Goal: Browse casually

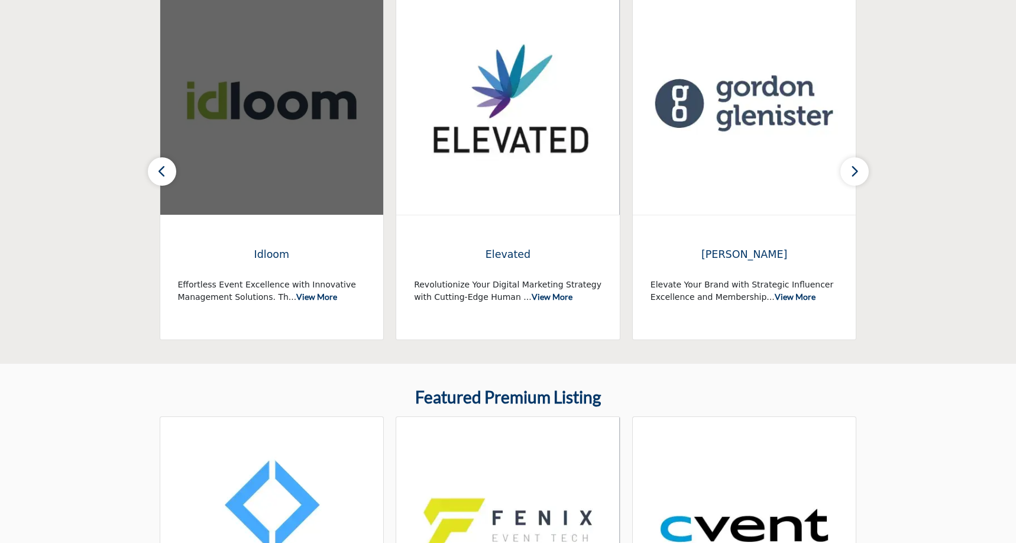
scroll to position [371, 0]
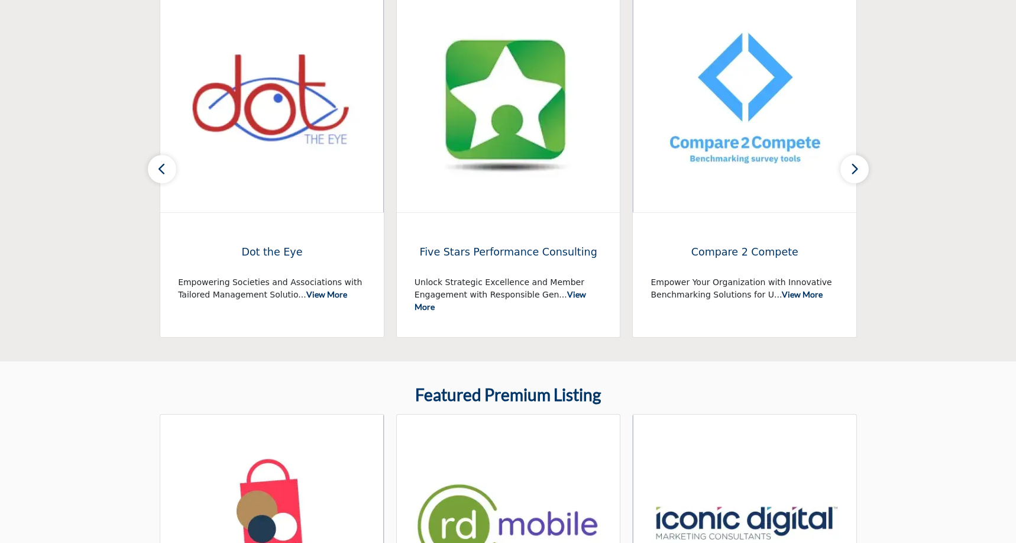
click at [854, 171] on icon "button" at bounding box center [854, 168] width 9 height 15
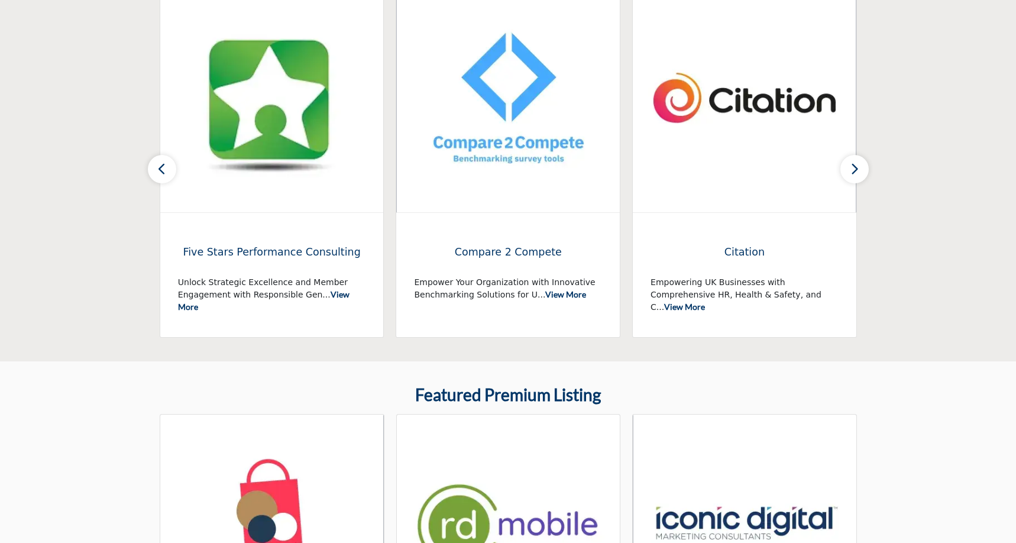
click at [854, 171] on icon "button" at bounding box center [854, 168] width 9 height 15
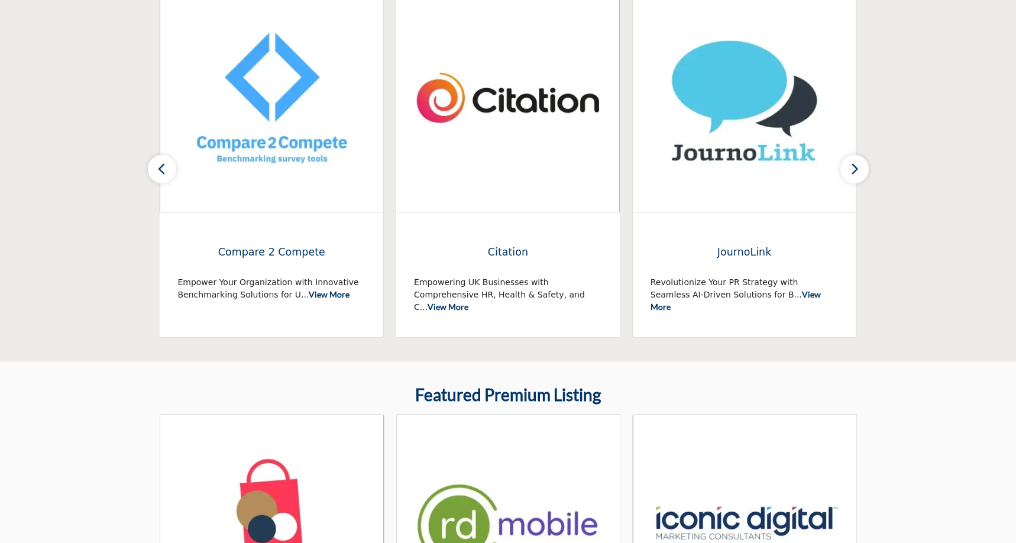
click at [854, 171] on icon "button" at bounding box center [854, 168] width 9 height 15
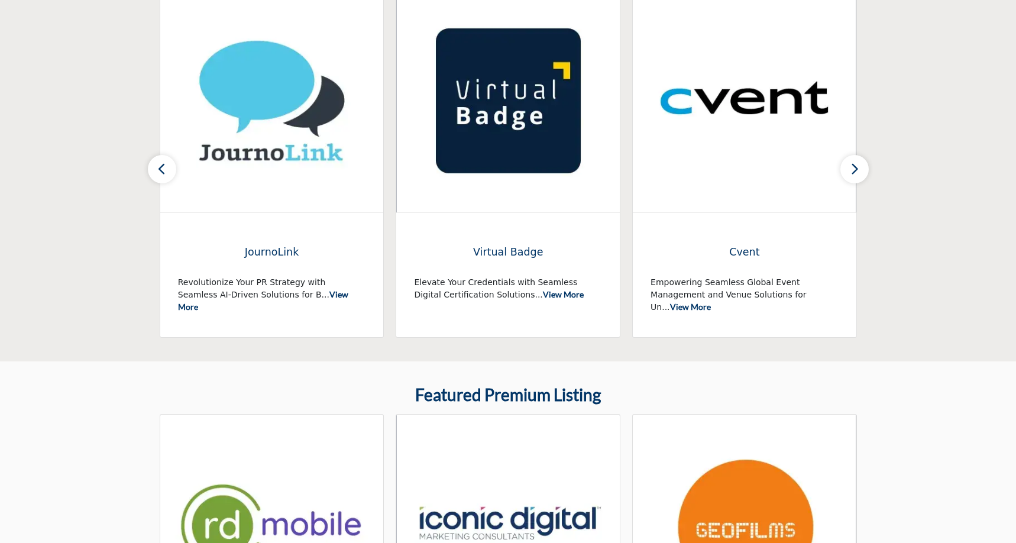
click at [854, 171] on icon "button" at bounding box center [854, 168] width 9 height 15
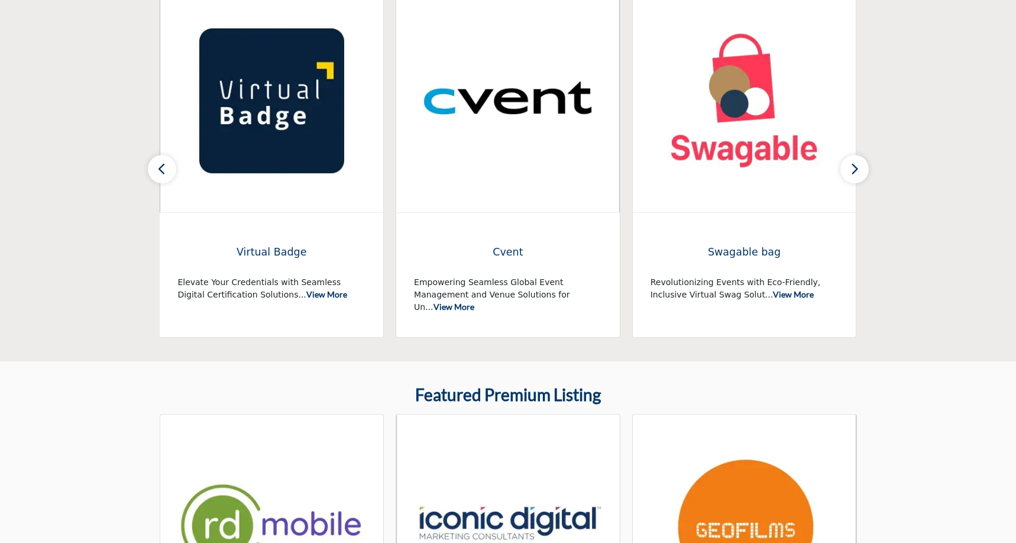
click at [854, 171] on icon "button" at bounding box center [854, 168] width 9 height 15
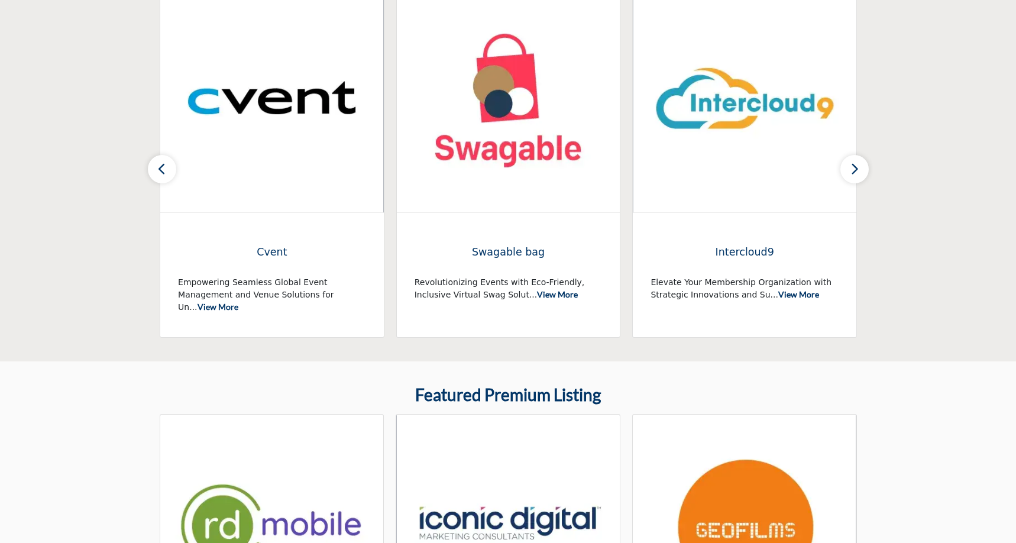
click at [854, 171] on icon "button" at bounding box center [854, 168] width 9 height 15
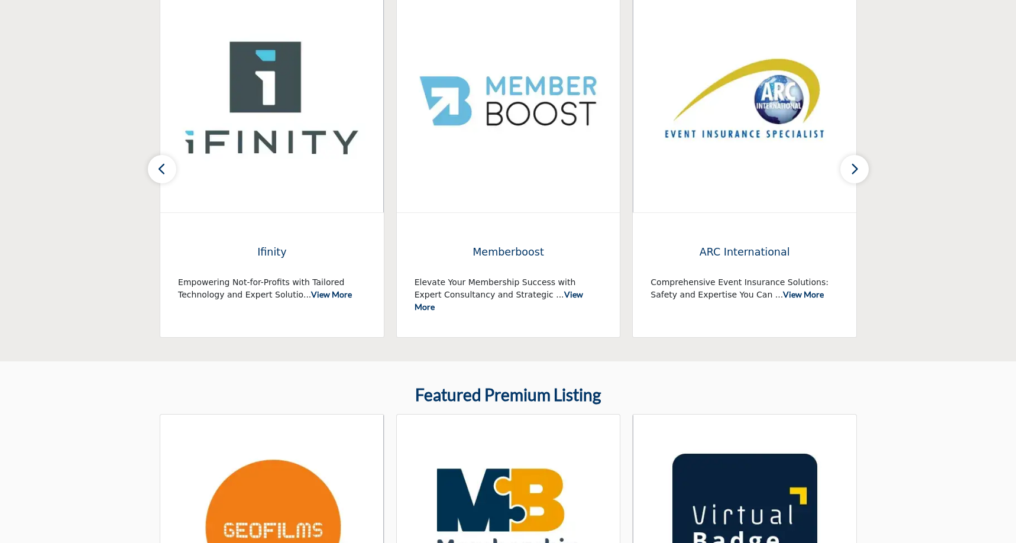
click at [854, 164] on icon "button" at bounding box center [854, 168] width 9 height 15
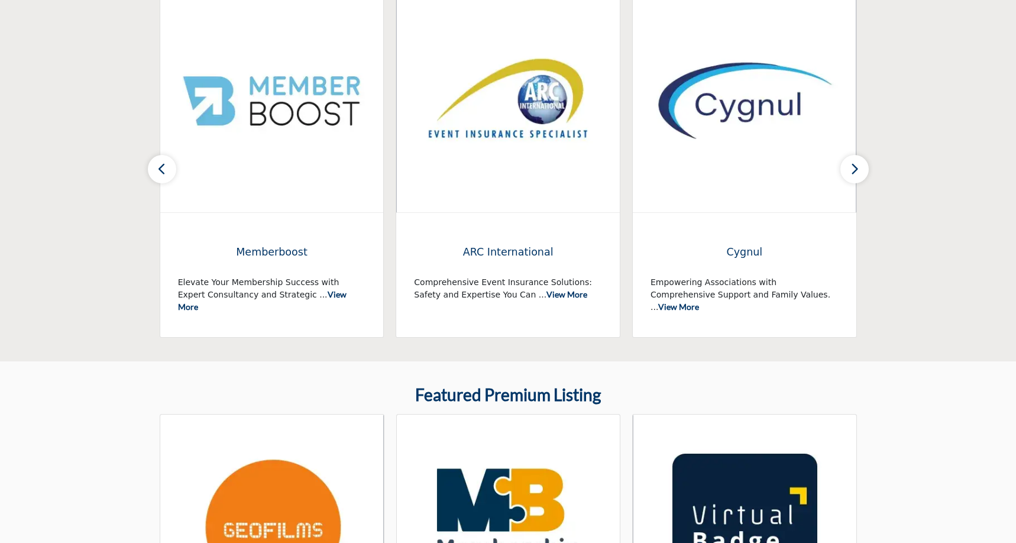
click at [854, 164] on icon "button" at bounding box center [854, 168] width 9 height 15
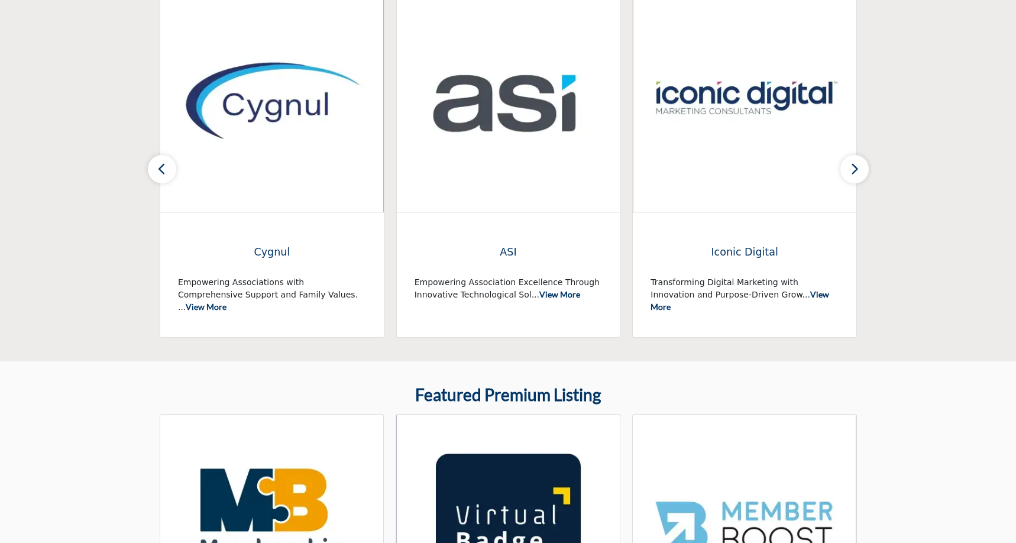
click at [854, 164] on icon "button" at bounding box center [854, 168] width 9 height 15
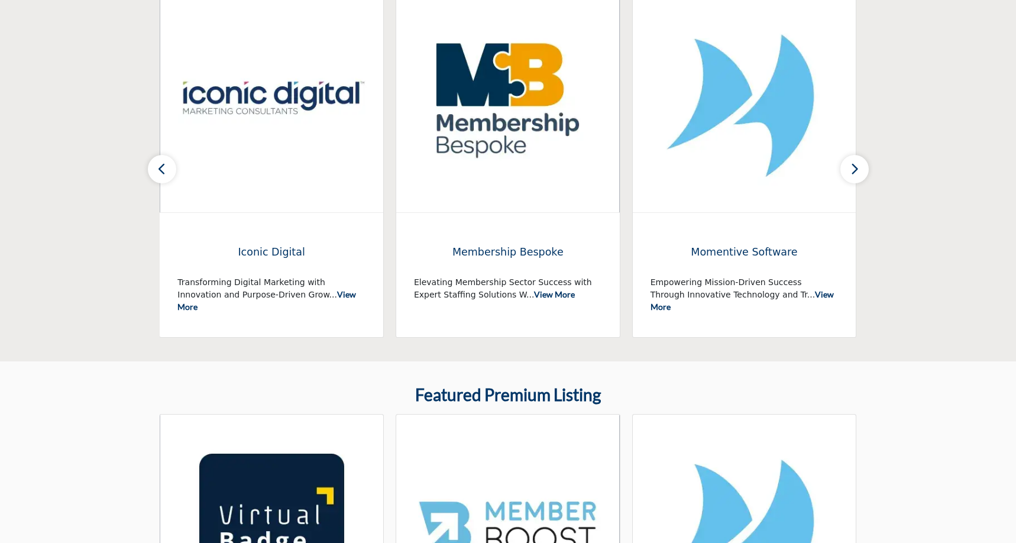
click at [854, 164] on icon "button" at bounding box center [854, 168] width 9 height 15
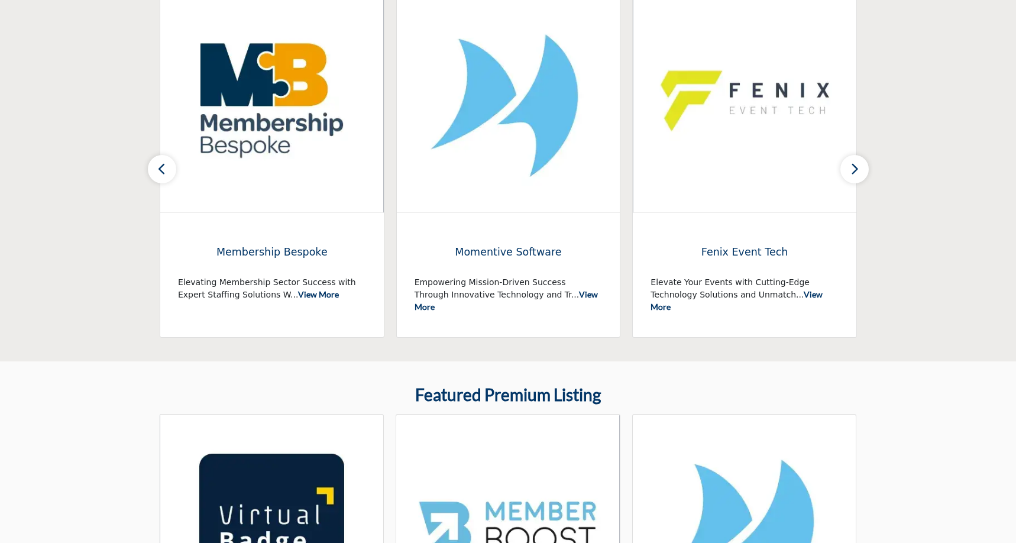
click at [854, 164] on icon "button" at bounding box center [854, 168] width 9 height 15
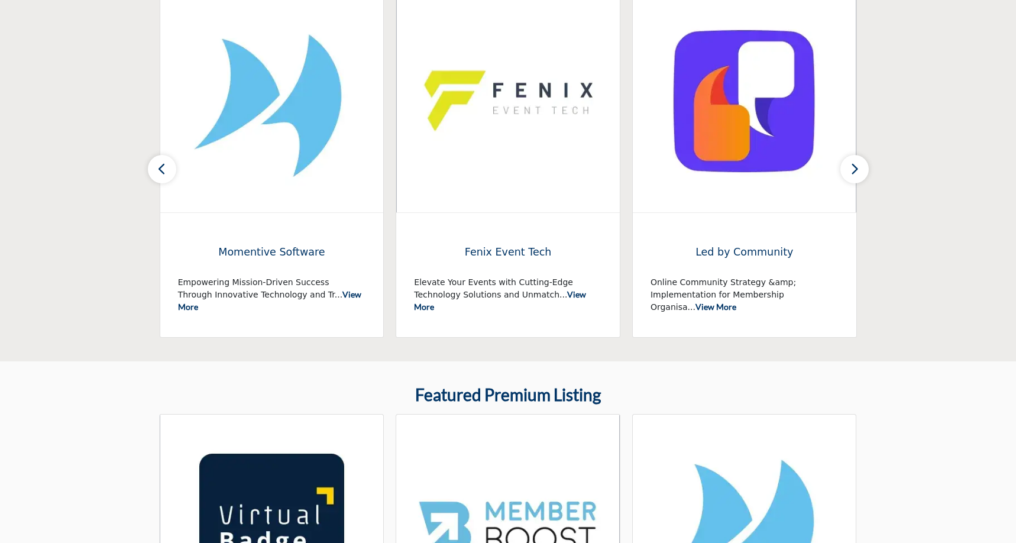
click at [854, 164] on icon "button" at bounding box center [854, 168] width 9 height 15
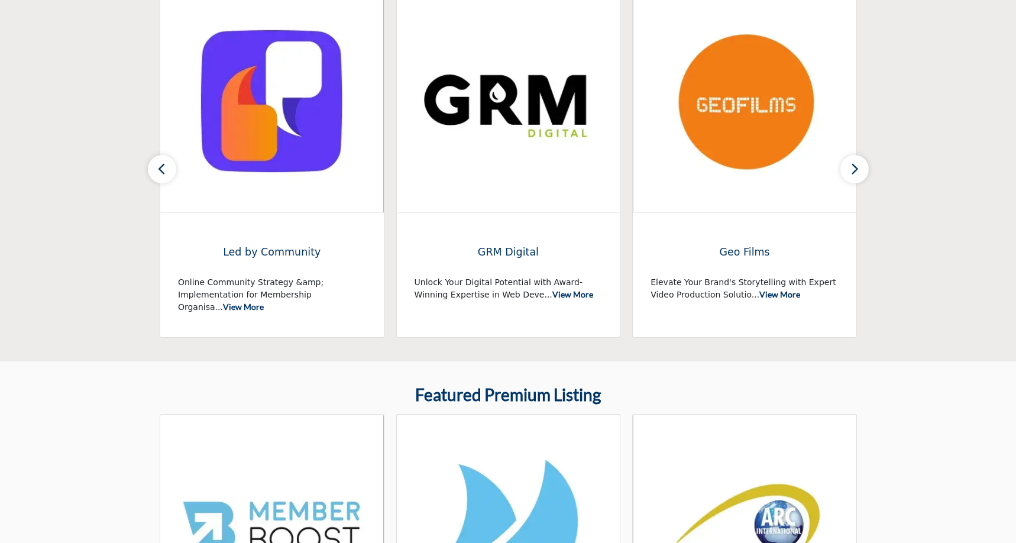
click at [854, 164] on icon "button" at bounding box center [854, 168] width 9 height 15
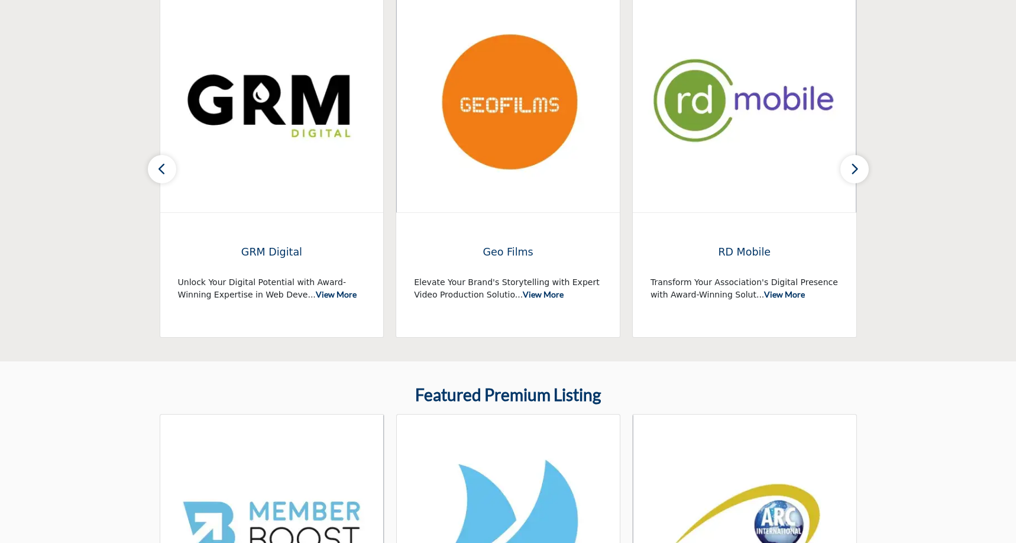
click at [854, 164] on icon "button" at bounding box center [854, 168] width 9 height 15
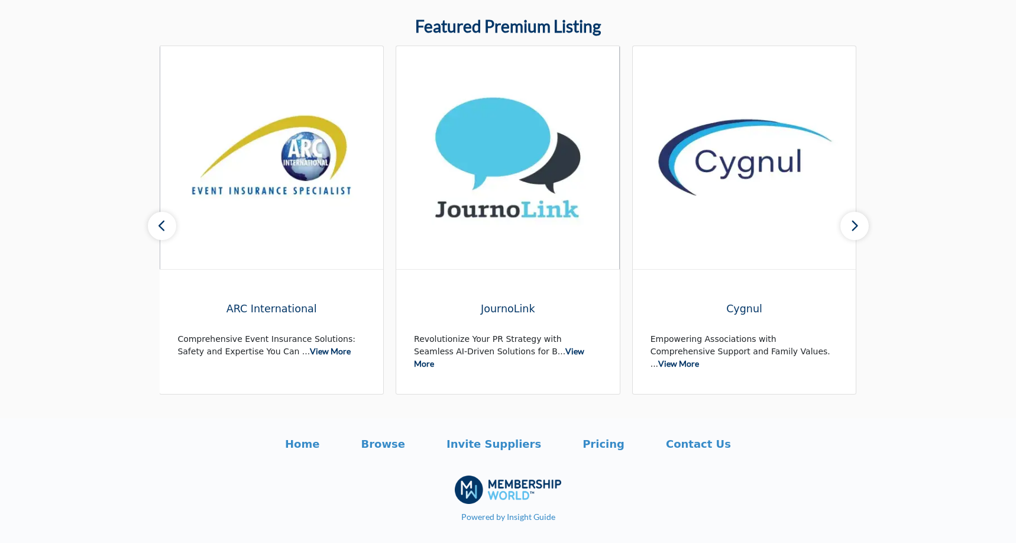
scroll to position [739, 0]
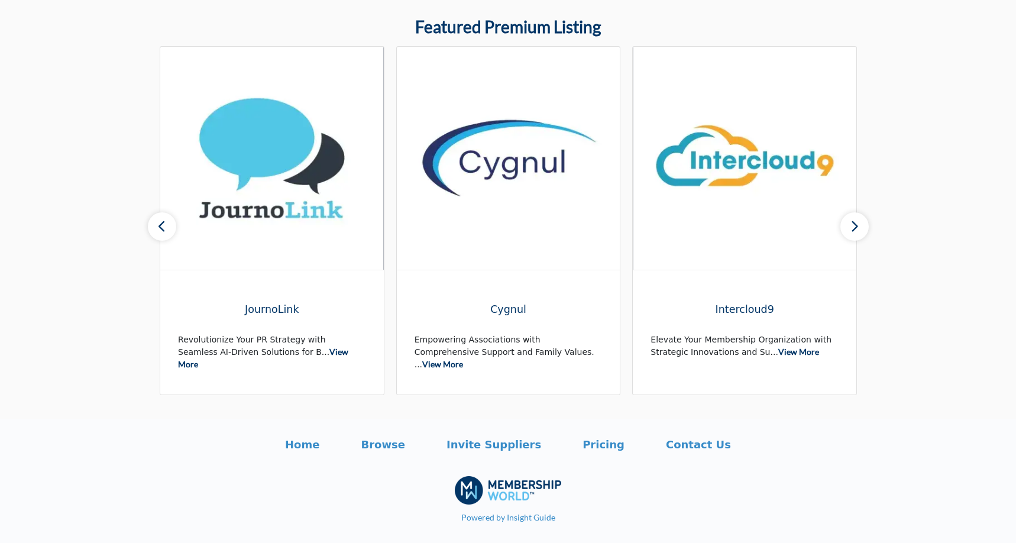
click at [859, 222] on button "button" at bounding box center [854, 226] width 28 height 28
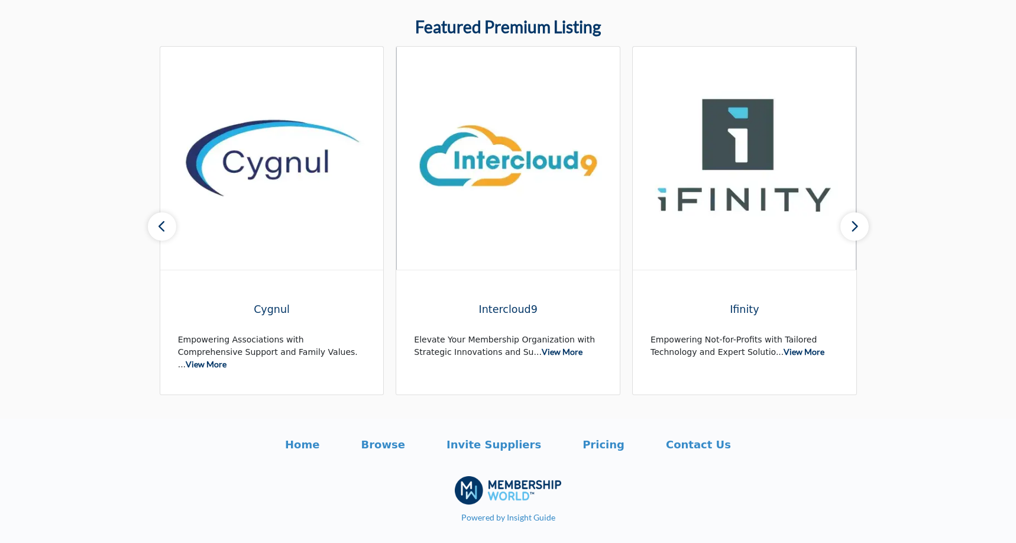
click at [859, 222] on button "button" at bounding box center [854, 226] width 28 height 28
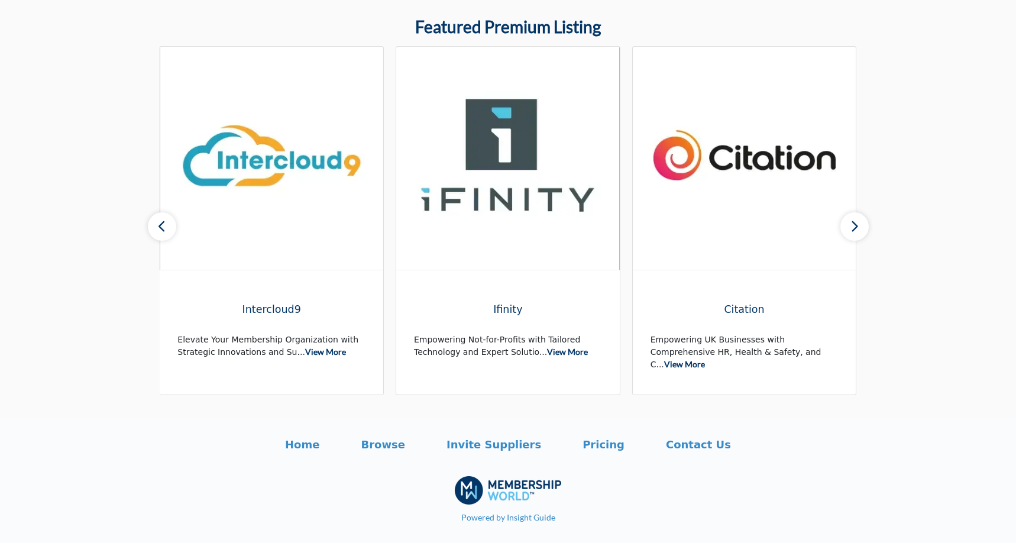
click at [859, 222] on button "button" at bounding box center [854, 226] width 28 height 28
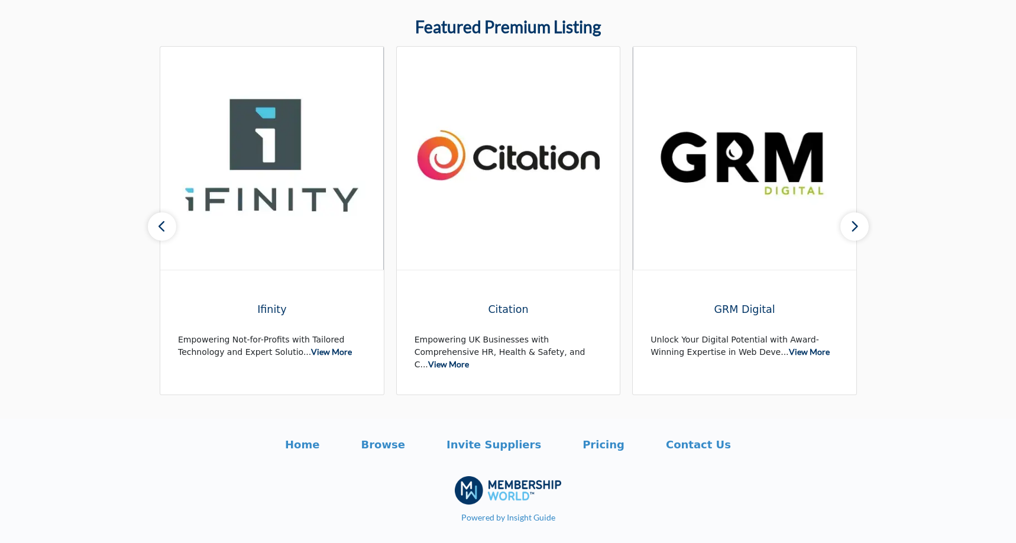
click at [859, 222] on button "button" at bounding box center [854, 226] width 28 height 28
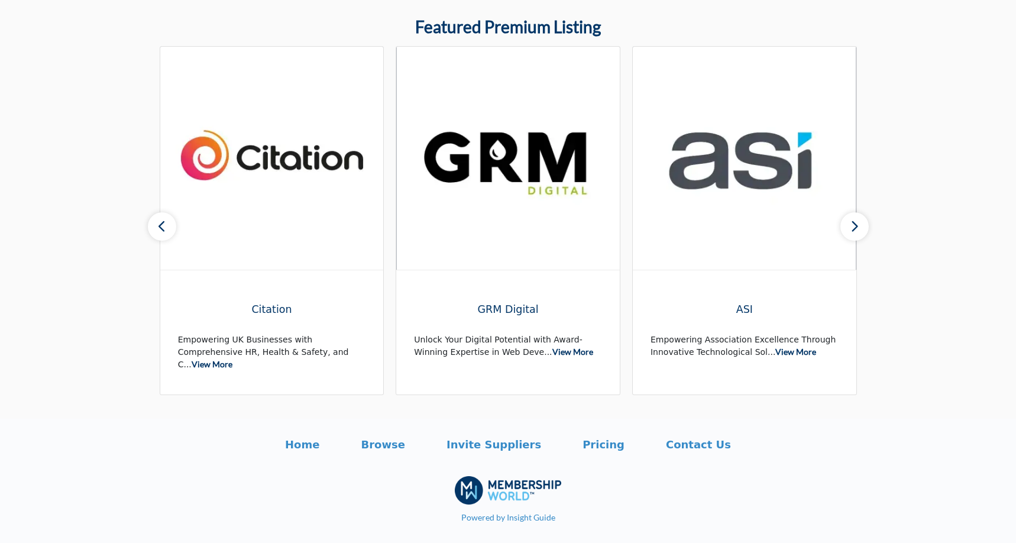
click at [859, 222] on button "button" at bounding box center [854, 226] width 28 height 28
click at [161, 222] on icon "button" at bounding box center [161, 226] width 9 height 15
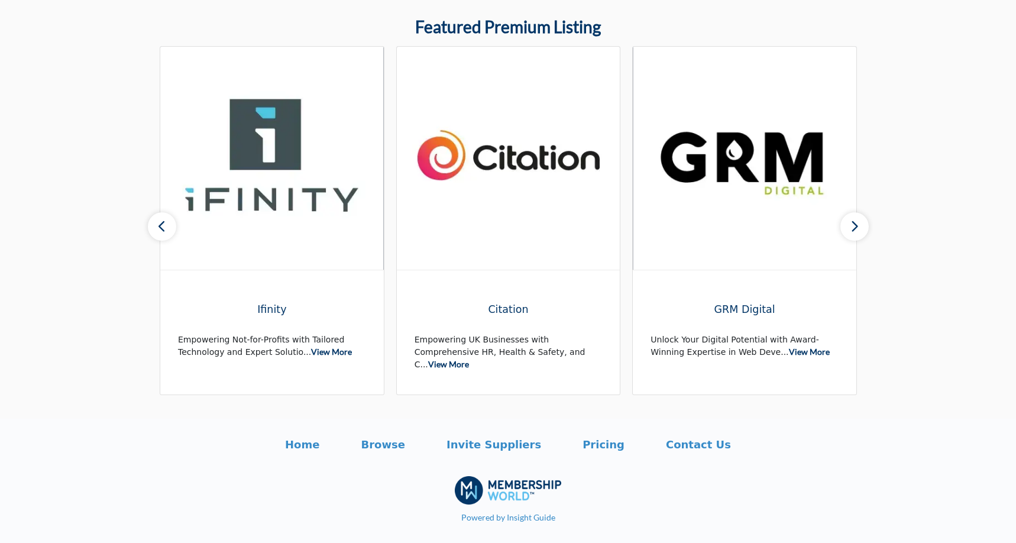
click at [161, 222] on icon "button" at bounding box center [161, 226] width 9 height 15
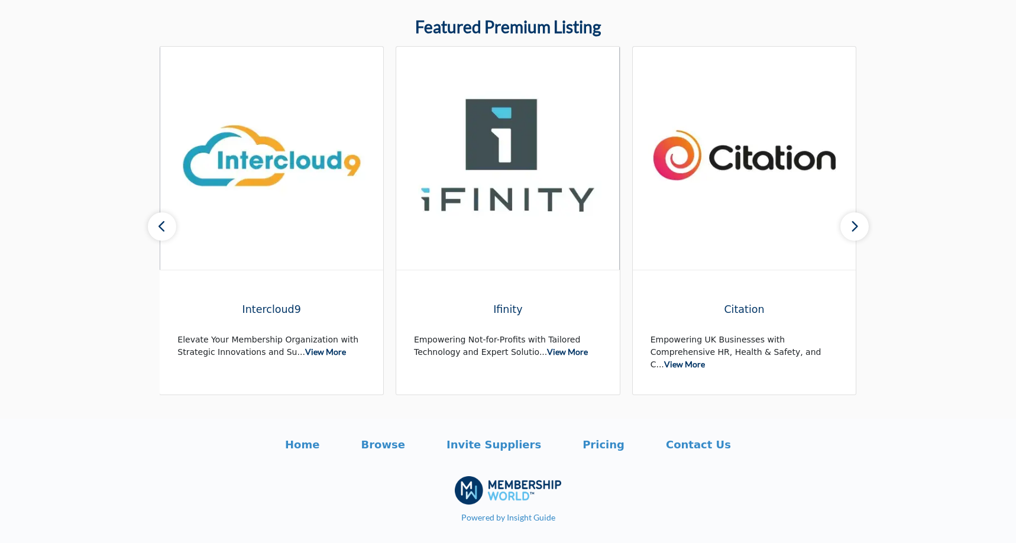
click at [161, 222] on icon "button" at bounding box center [161, 226] width 9 height 15
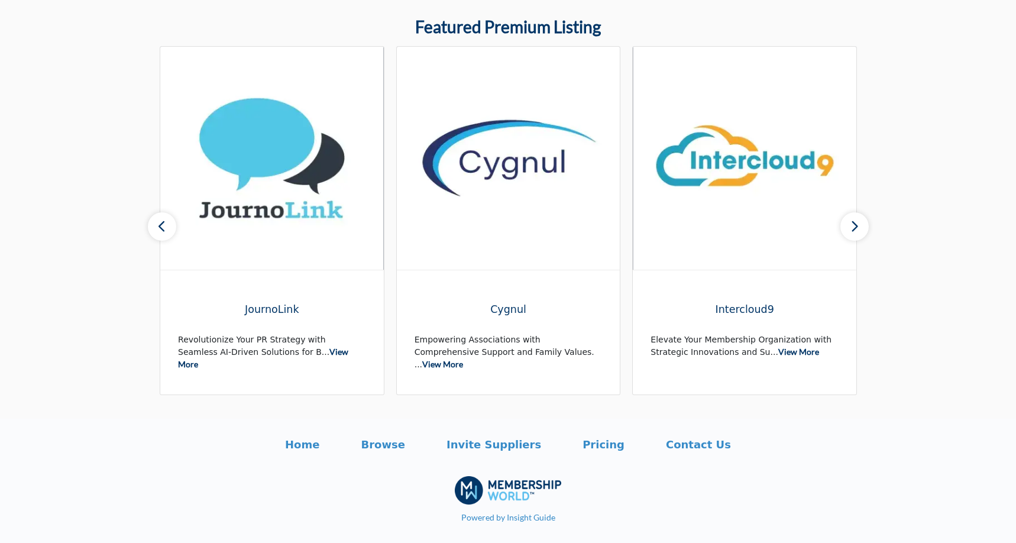
click at [161, 222] on icon "button" at bounding box center [161, 226] width 9 height 15
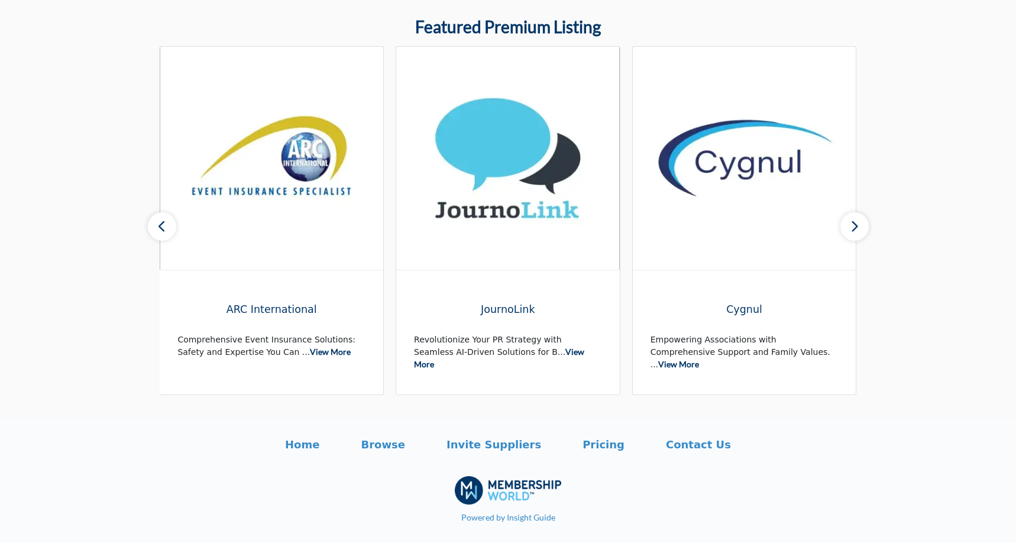
click at [161, 222] on icon "button" at bounding box center [161, 226] width 9 height 15
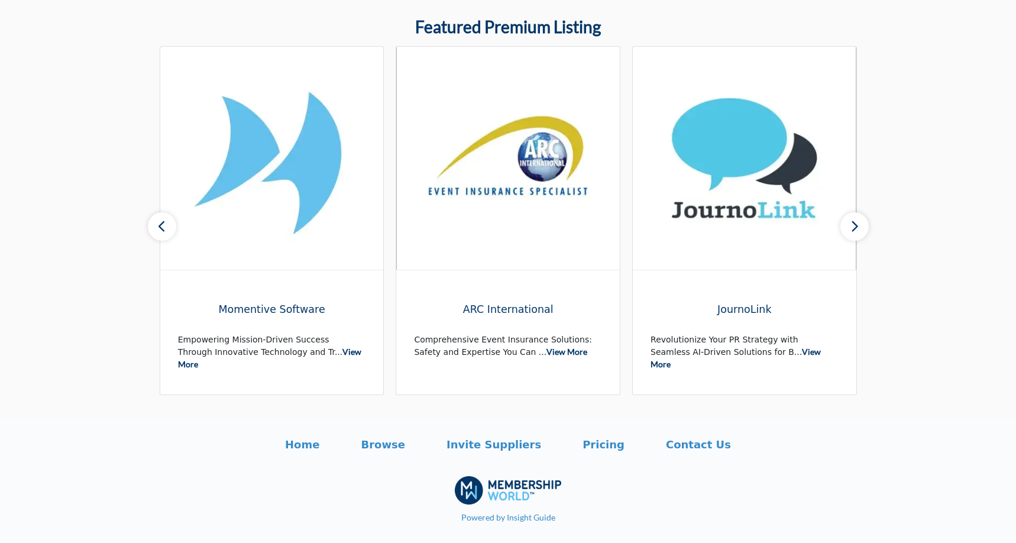
click at [161, 222] on icon "button" at bounding box center [161, 226] width 9 height 15
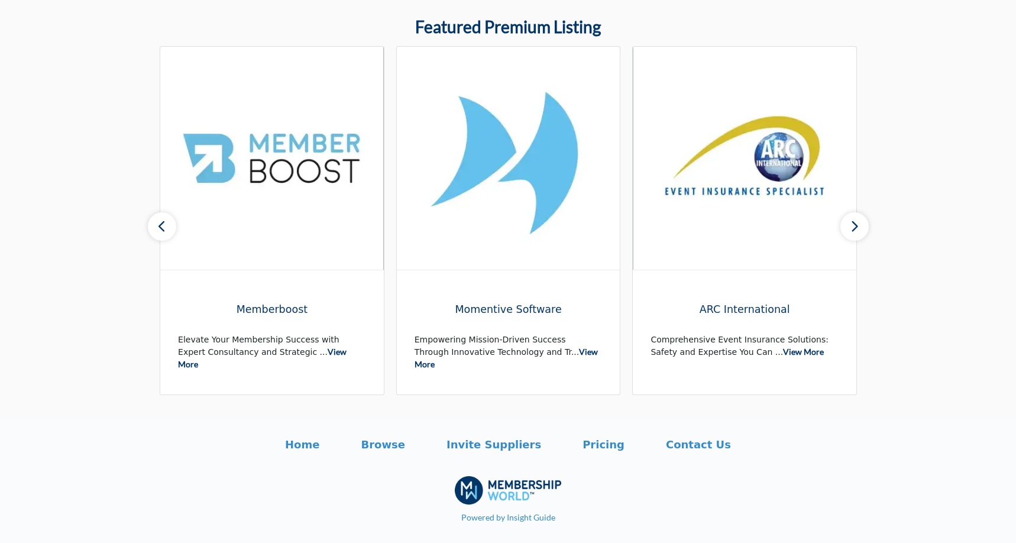
click at [161, 222] on icon "button" at bounding box center [161, 226] width 9 height 15
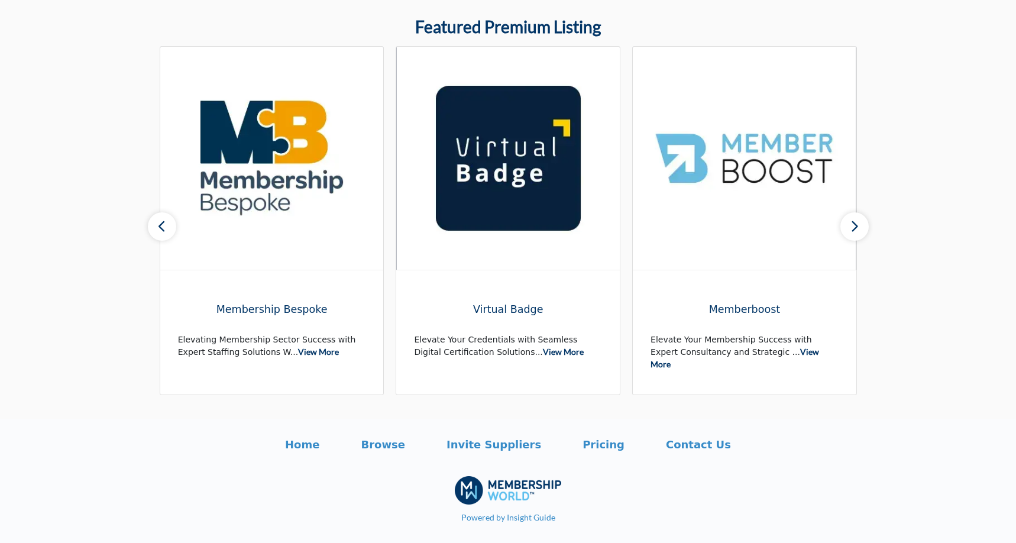
click at [161, 222] on icon "button" at bounding box center [161, 226] width 9 height 15
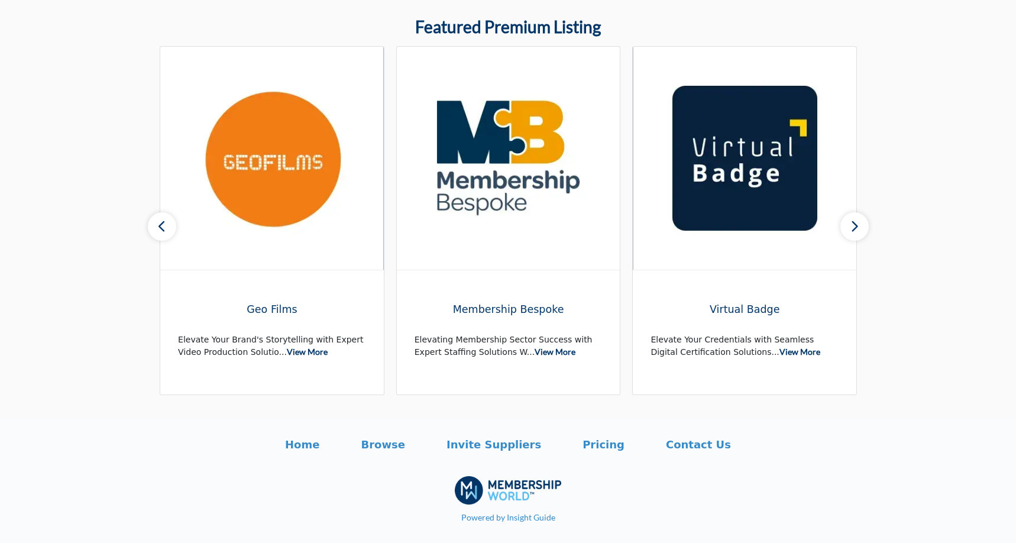
click at [161, 222] on icon "button" at bounding box center [161, 226] width 9 height 15
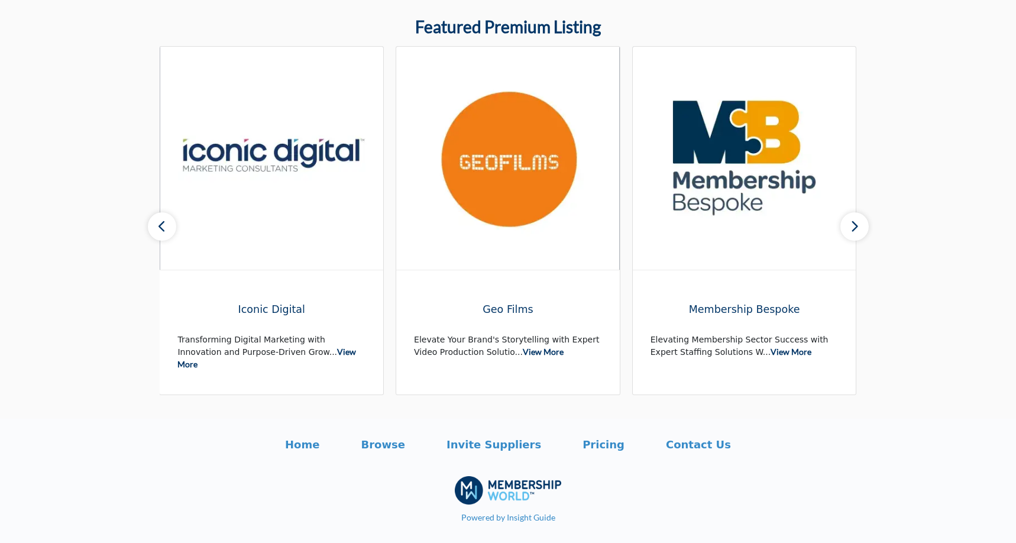
click at [161, 222] on icon "button" at bounding box center [161, 226] width 9 height 15
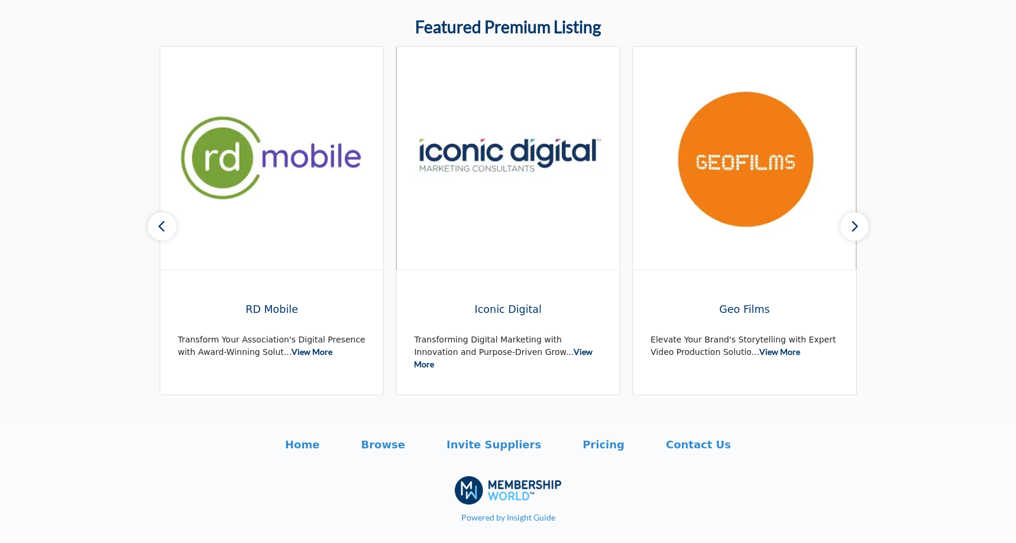
click at [161, 222] on icon "button" at bounding box center [161, 226] width 9 height 15
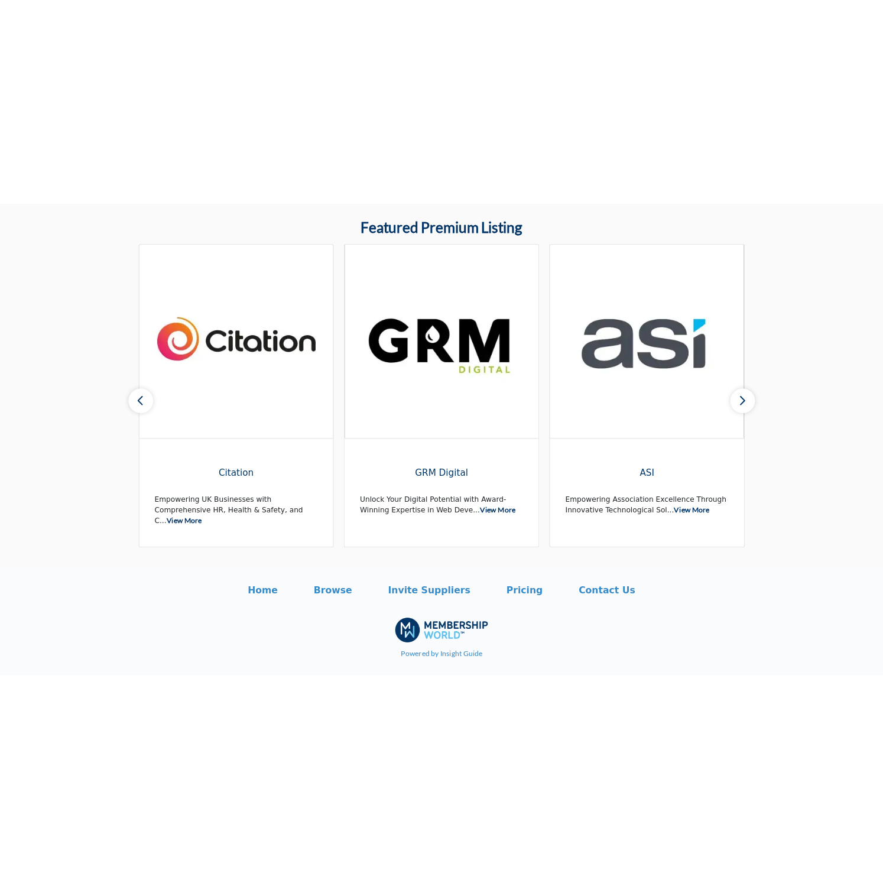
scroll to position [401, 0]
